Goal: Communication & Community: Answer question/provide support

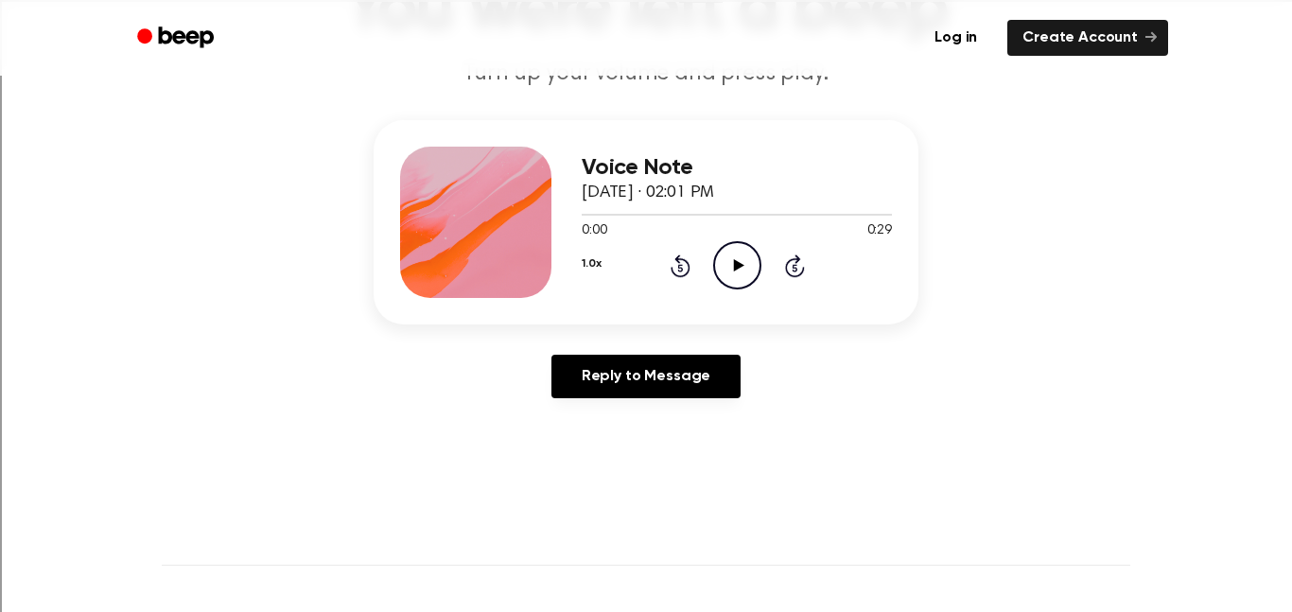
scroll to position [171, 0]
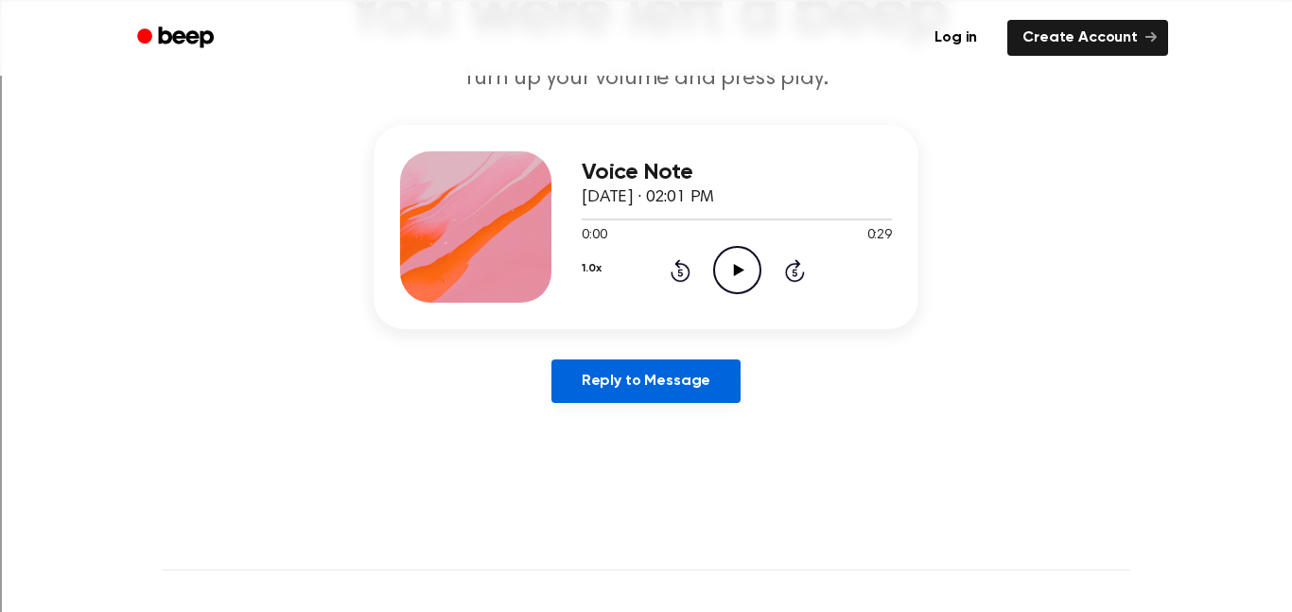
click at [650, 391] on link "Reply to Message" at bounding box center [645, 380] width 189 height 43
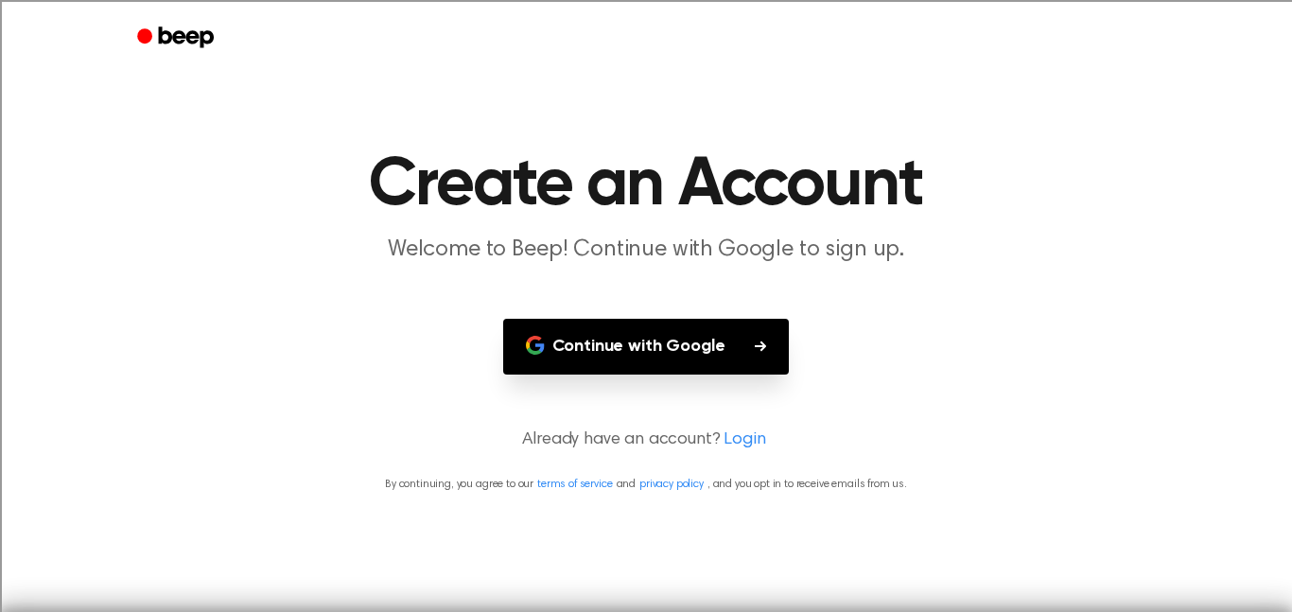
scroll to position [171, 0]
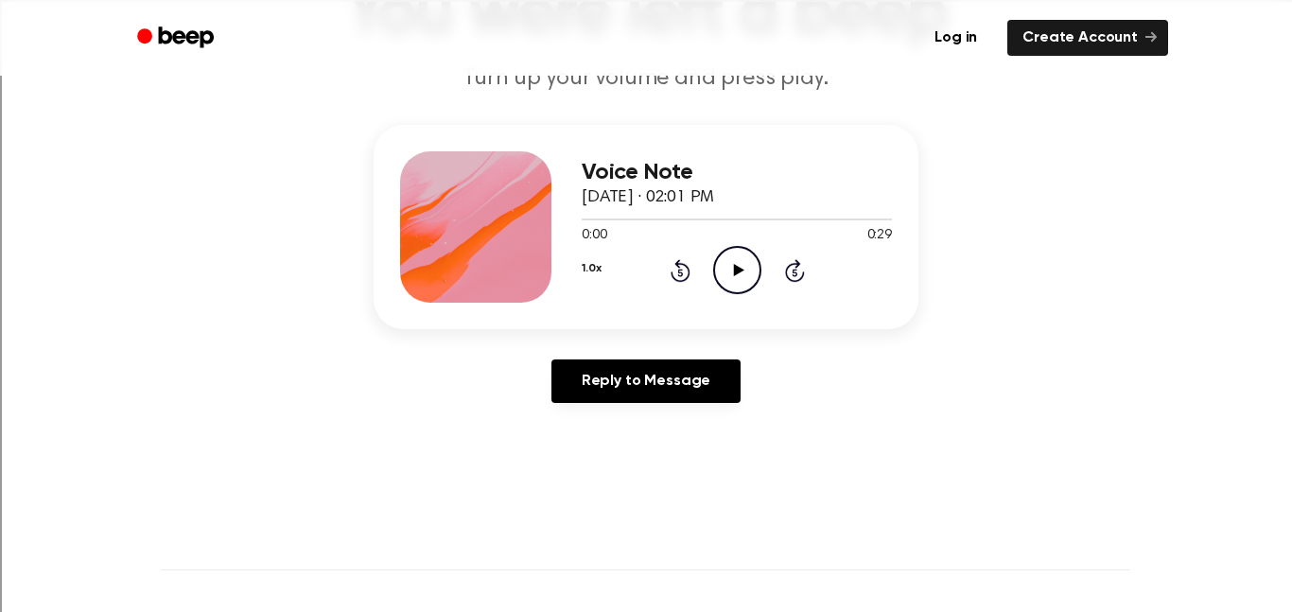
click at [746, 262] on icon "Play Audio" at bounding box center [737, 270] width 48 height 48
click at [746, 262] on icon "Pause Audio" at bounding box center [737, 270] width 48 height 48
click at [741, 278] on icon "Play Audio" at bounding box center [737, 270] width 48 height 48
click at [736, 257] on icon "Play Audio" at bounding box center [737, 270] width 48 height 48
click at [1050, 33] on link "Create Account" at bounding box center [1087, 38] width 161 height 36
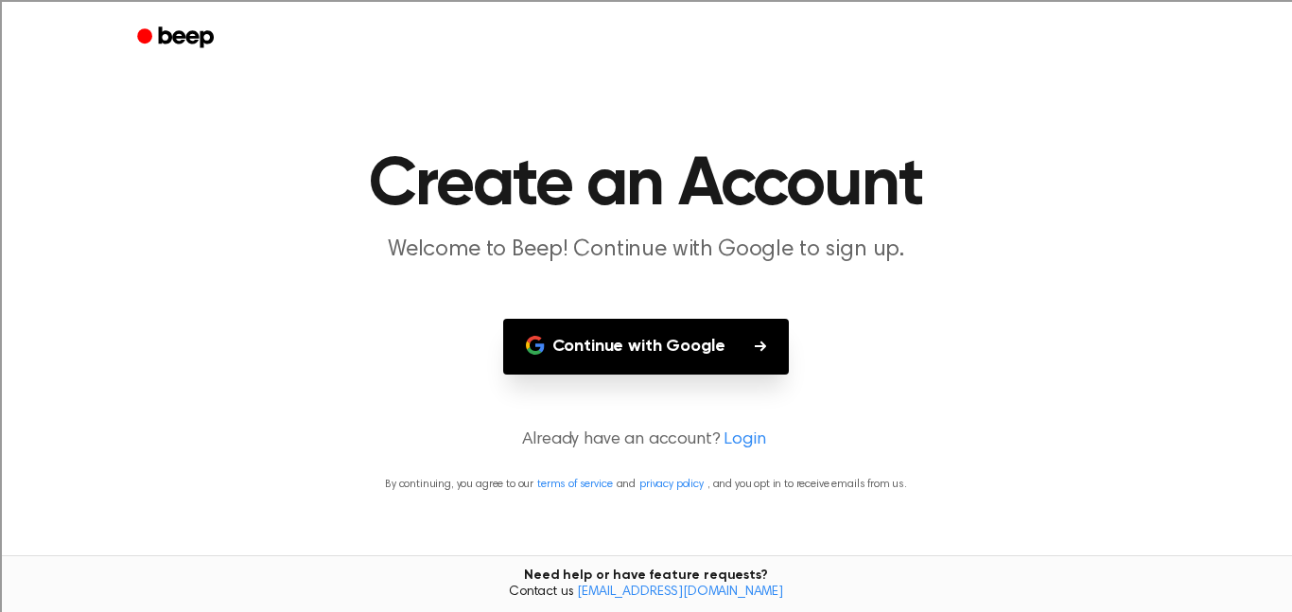
click at [602, 342] on button "Continue with Google" at bounding box center [646, 347] width 287 height 56
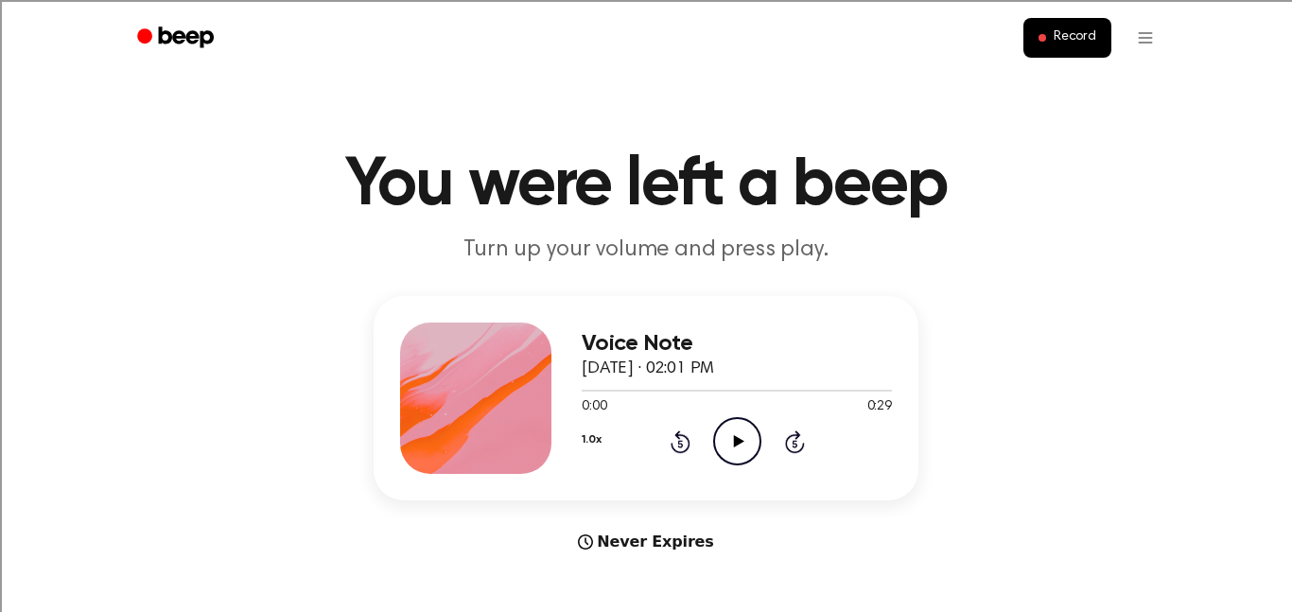
click at [740, 452] on icon "Play Audio" at bounding box center [737, 441] width 48 height 48
click at [740, 452] on icon "Pause Audio" at bounding box center [737, 441] width 48 height 48
click at [741, 454] on icon "Play Audio" at bounding box center [737, 441] width 48 height 48
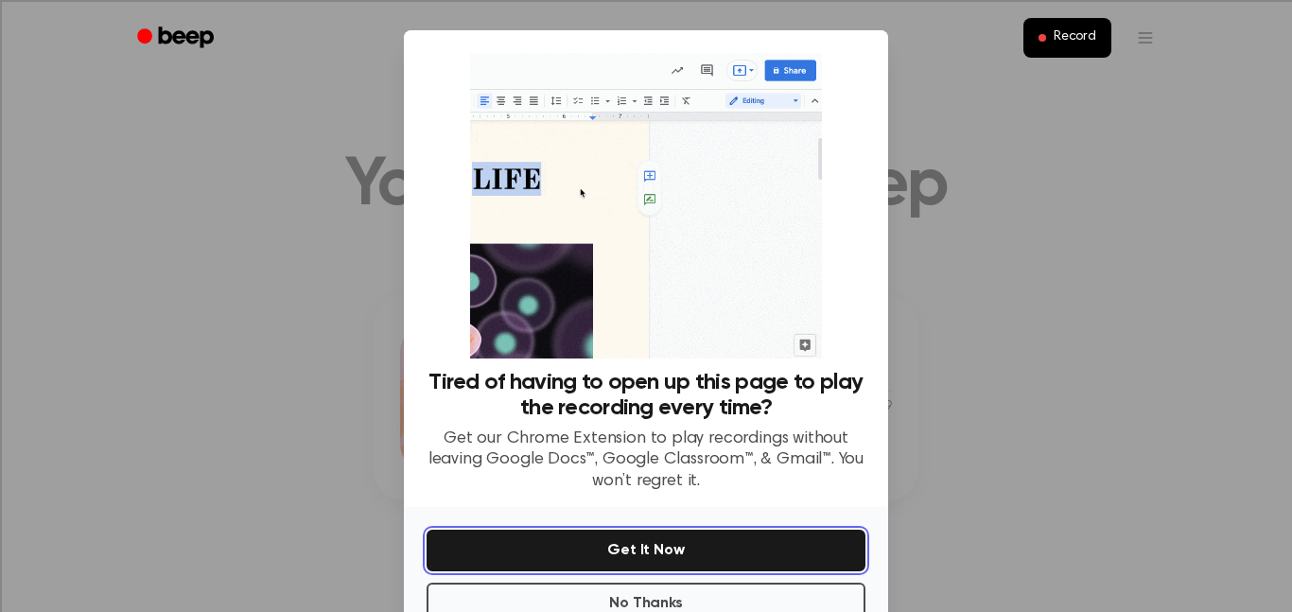
click at [553, 546] on button "Get It Now" at bounding box center [645, 551] width 439 height 42
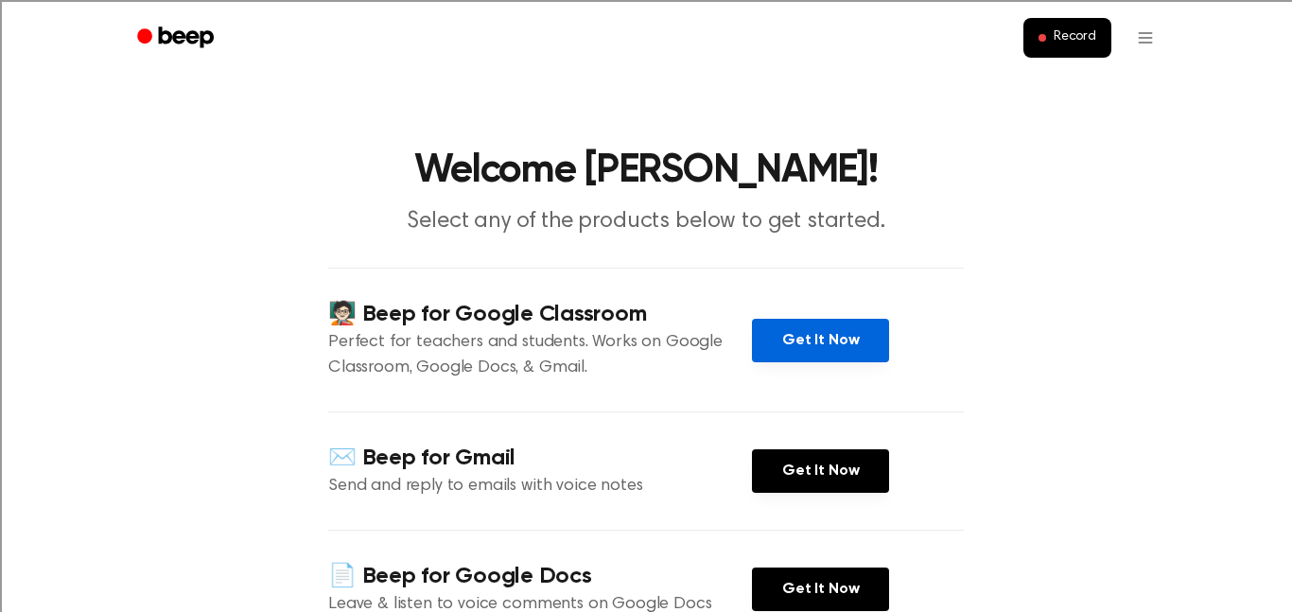
click at [809, 333] on link "Get It Now" at bounding box center [820, 340] width 137 height 43
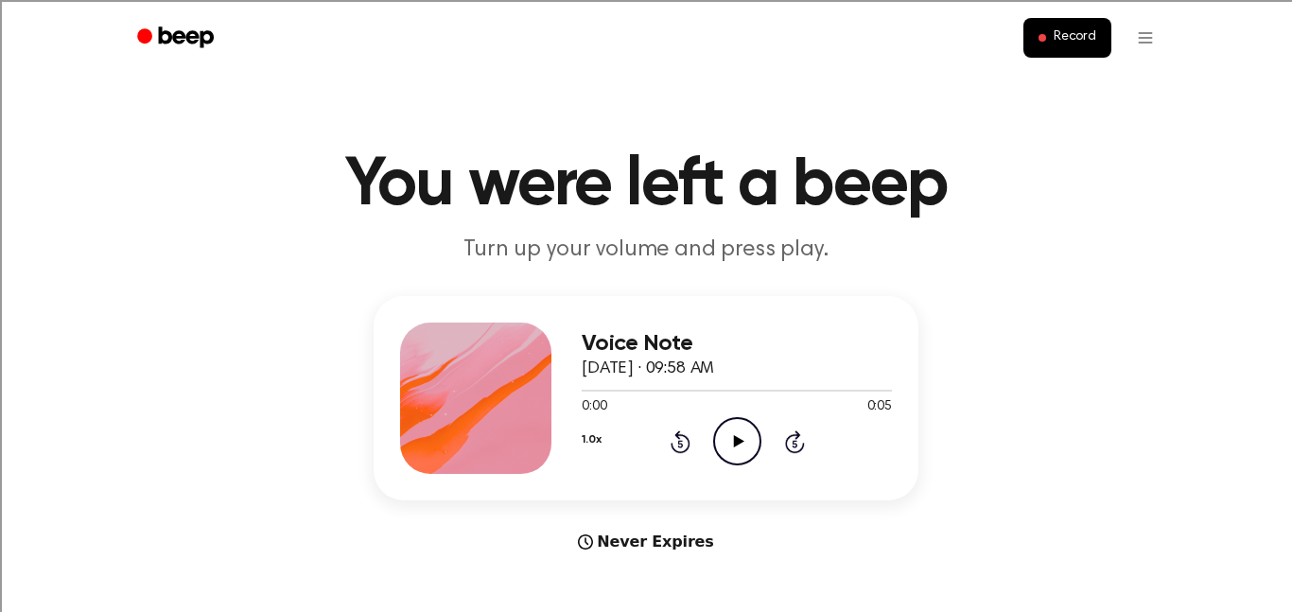
click at [734, 440] on icon at bounding box center [738, 441] width 10 height 12
click at [1039, 30] on button "Record" at bounding box center [1067, 38] width 88 height 40
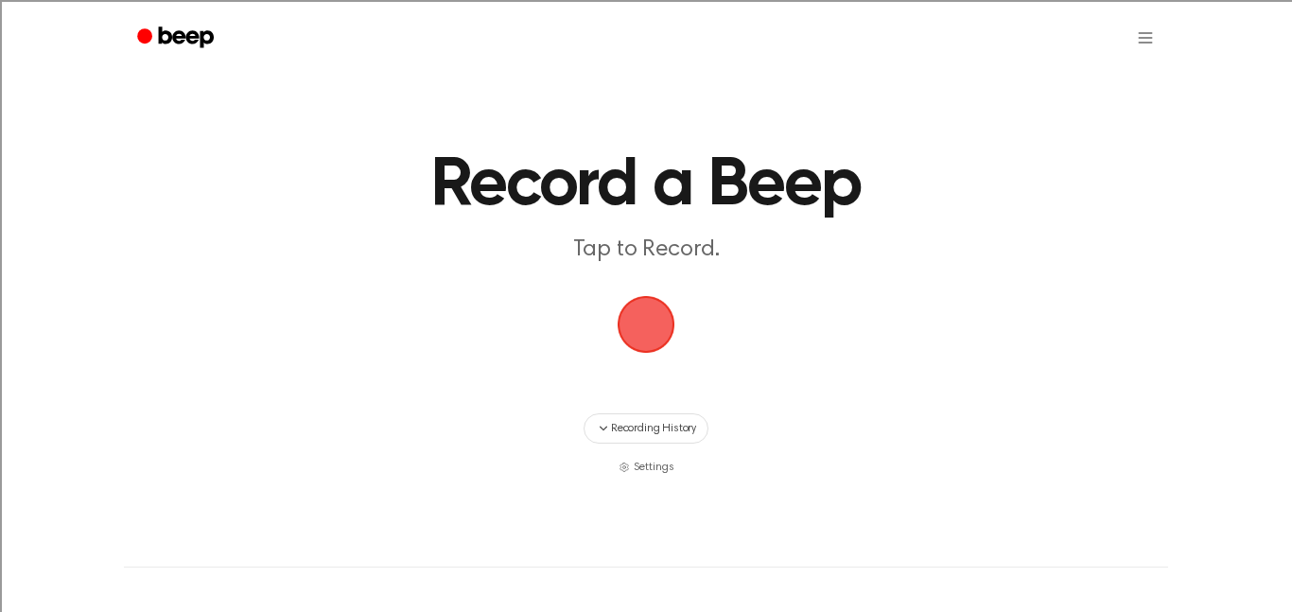
click at [622, 322] on span "button" at bounding box center [645, 324] width 53 height 53
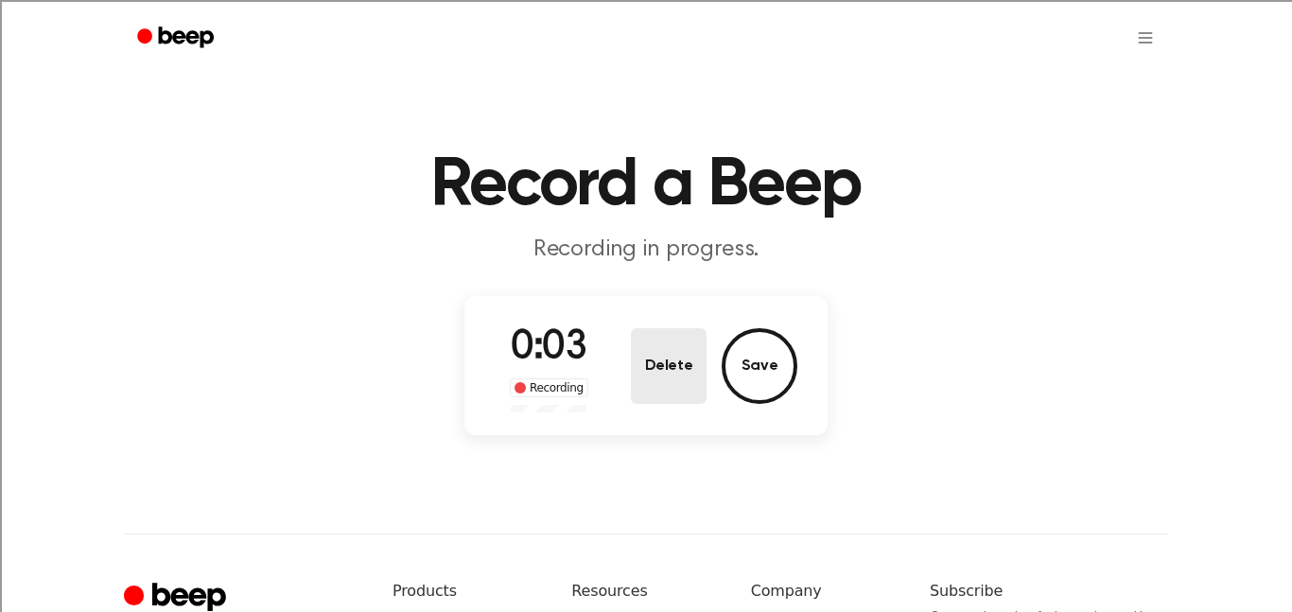
click at [667, 385] on button "Delete" at bounding box center [669, 366] width 76 height 76
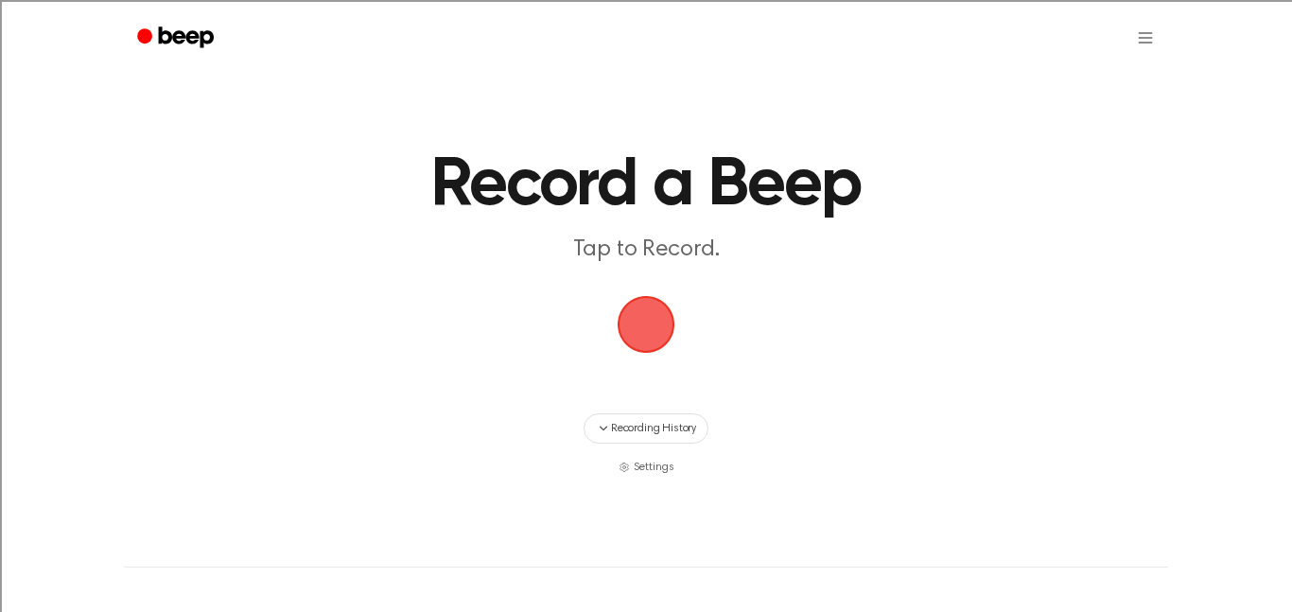
click at [672, 344] on span "button" at bounding box center [645, 324] width 53 height 53
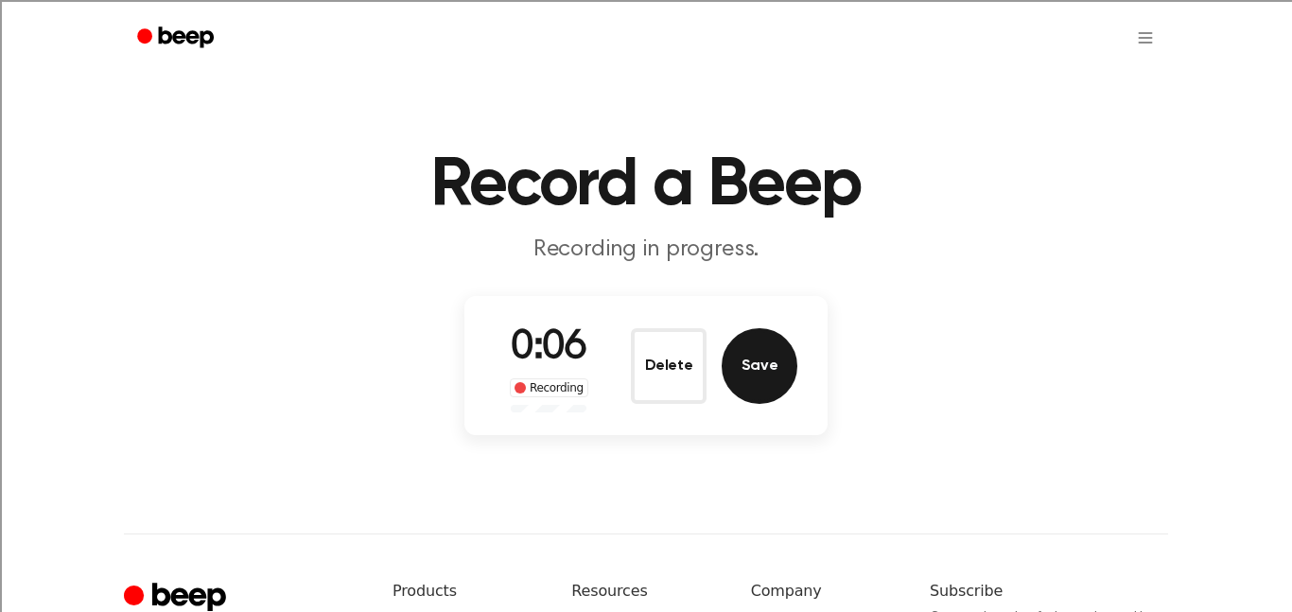
click at [764, 391] on button "Save" at bounding box center [759, 366] width 76 height 76
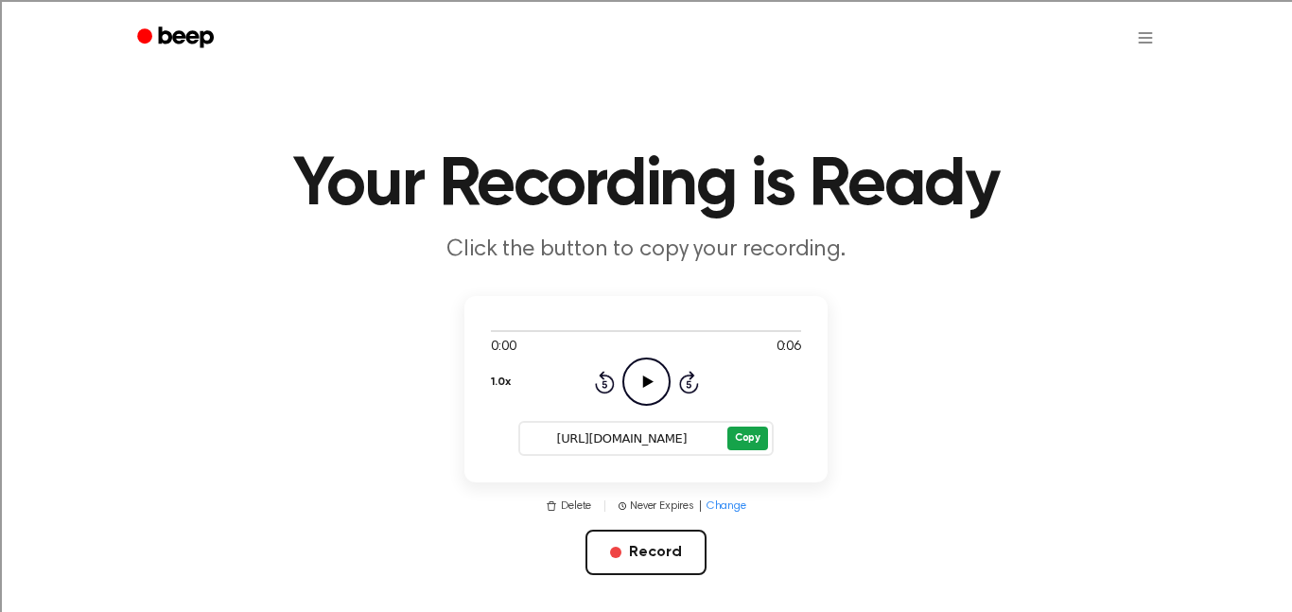
click at [745, 443] on button "Copy" at bounding box center [747, 438] width 41 height 24
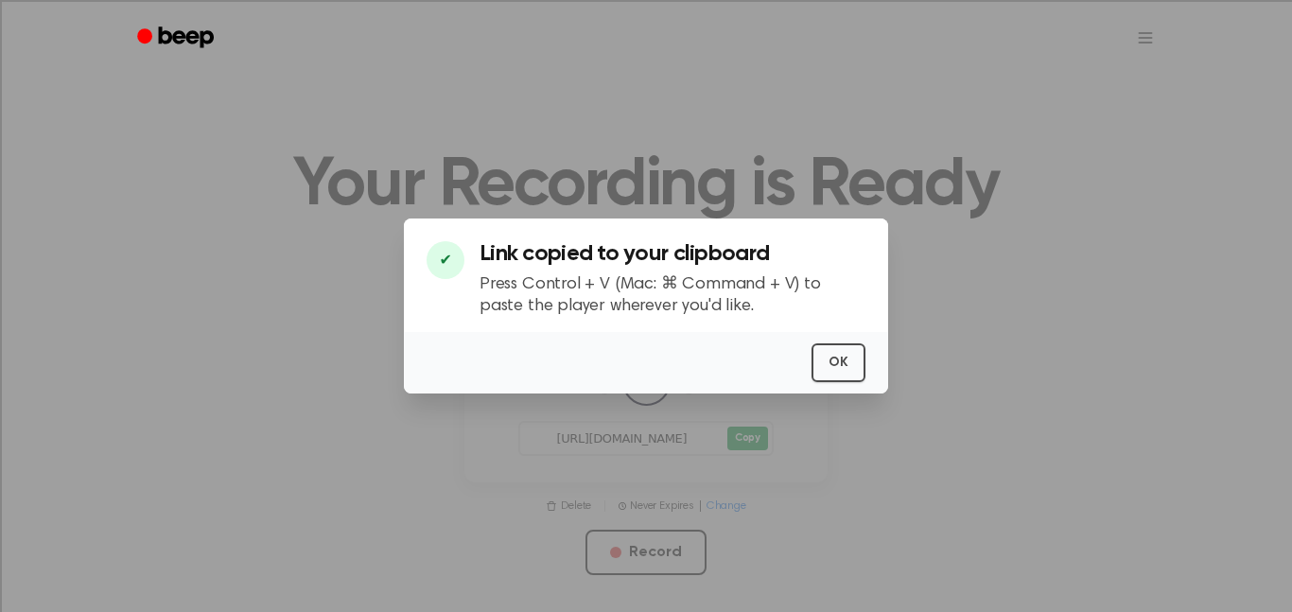
click at [745, 443] on div at bounding box center [646, 306] width 1292 height 612
click at [829, 379] on button "OK" at bounding box center [838, 362] width 54 height 39
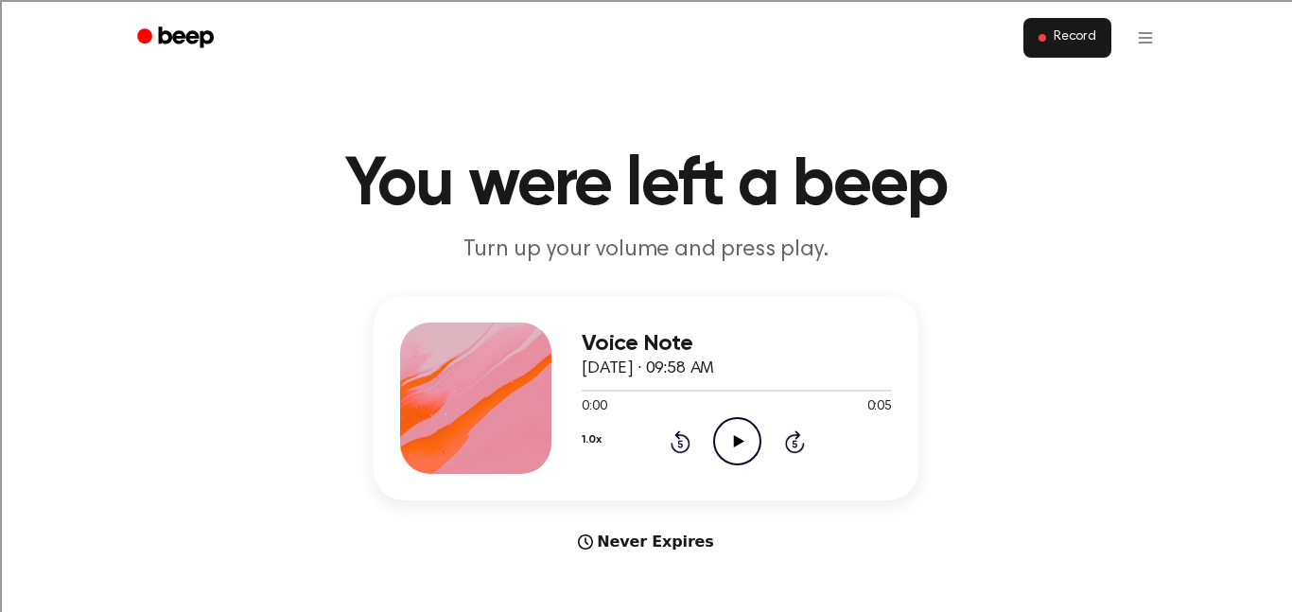
click at [1083, 54] on button "Record" at bounding box center [1067, 38] width 88 height 40
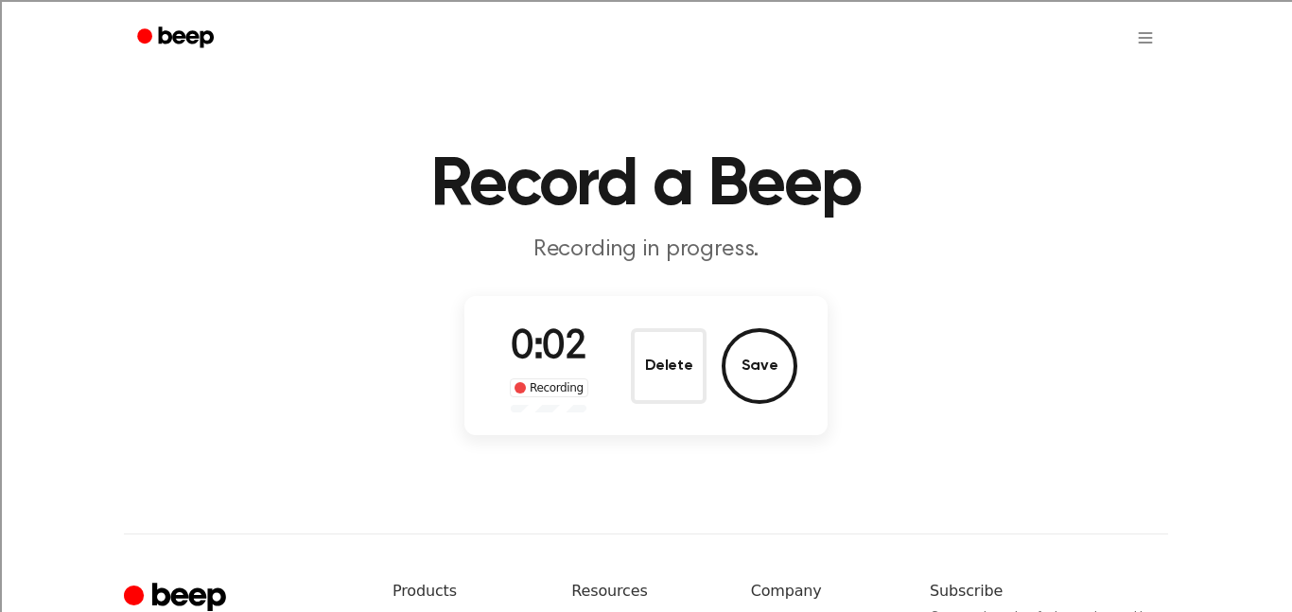
click at [728, 329] on div "Delete Save" at bounding box center [714, 366] width 166 height 76
click at [656, 354] on button "Delete" at bounding box center [669, 366] width 76 height 76
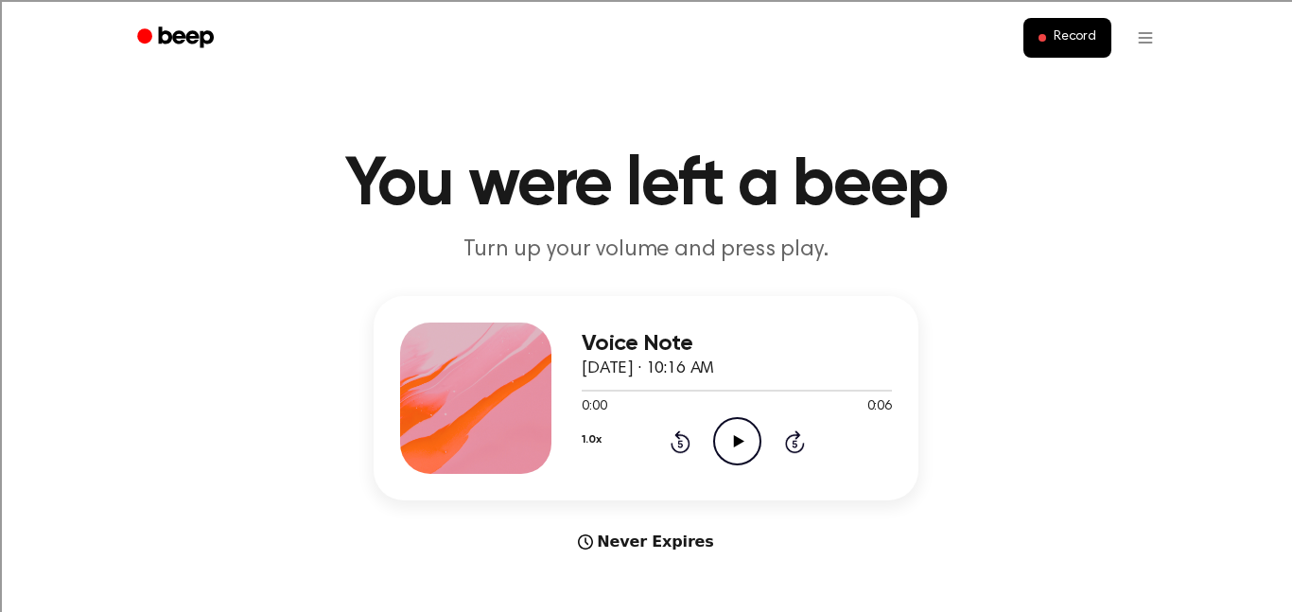
click at [727, 434] on icon "Play Audio" at bounding box center [737, 441] width 48 height 48
click at [727, 434] on icon "Pause Audio" at bounding box center [737, 441] width 48 height 48
click at [727, 434] on icon "Play Audio" at bounding box center [737, 441] width 48 height 48
click at [727, 434] on icon "Pause Audio" at bounding box center [737, 441] width 48 height 48
click at [739, 447] on icon "Play Audio" at bounding box center [737, 441] width 48 height 48
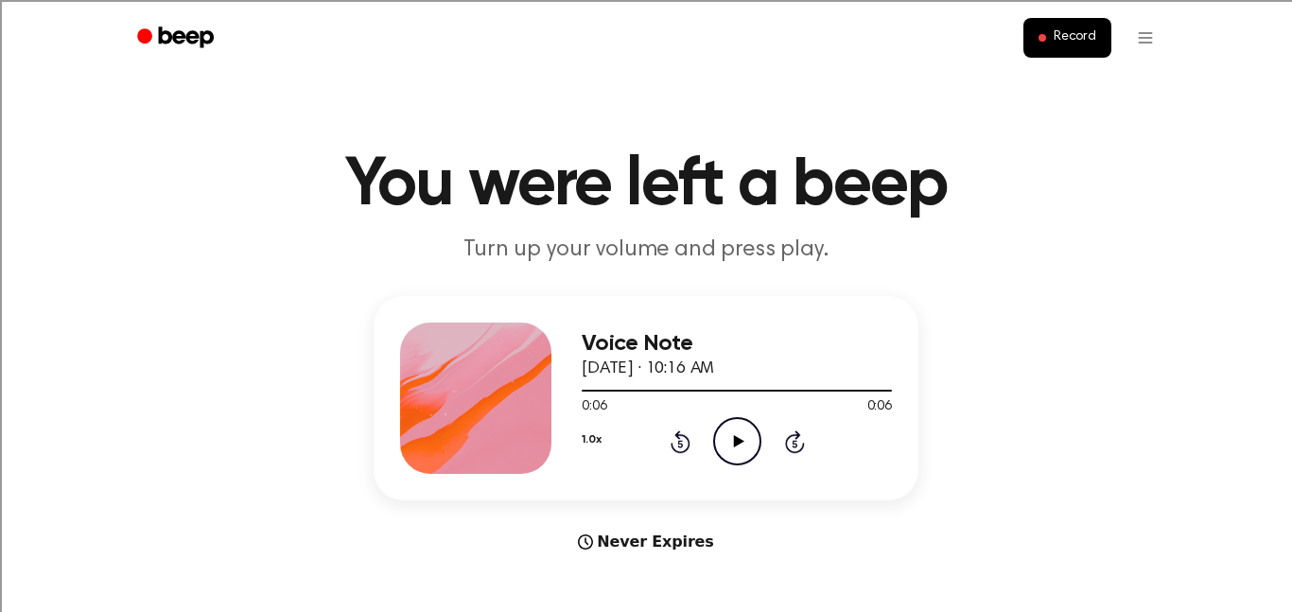
click at [724, 452] on icon "Play Audio" at bounding box center [737, 441] width 48 height 48
